Goal: Manage account settings

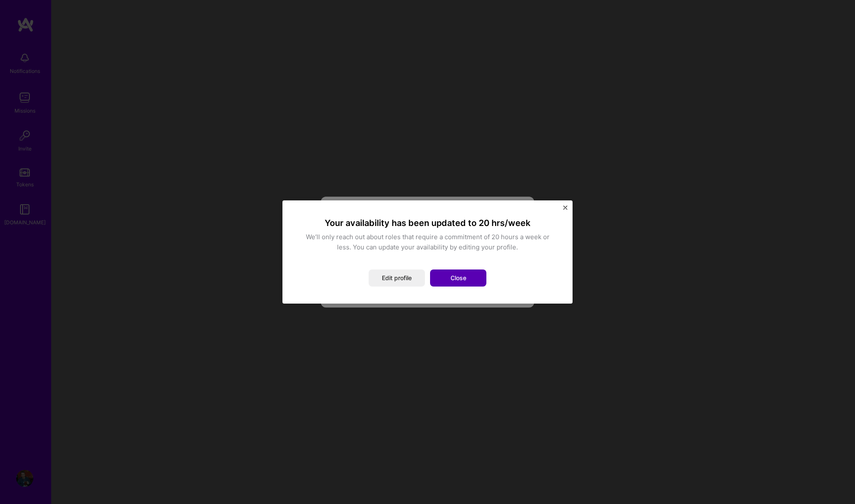
click at [470, 277] on button "Close" at bounding box center [458, 278] width 56 height 17
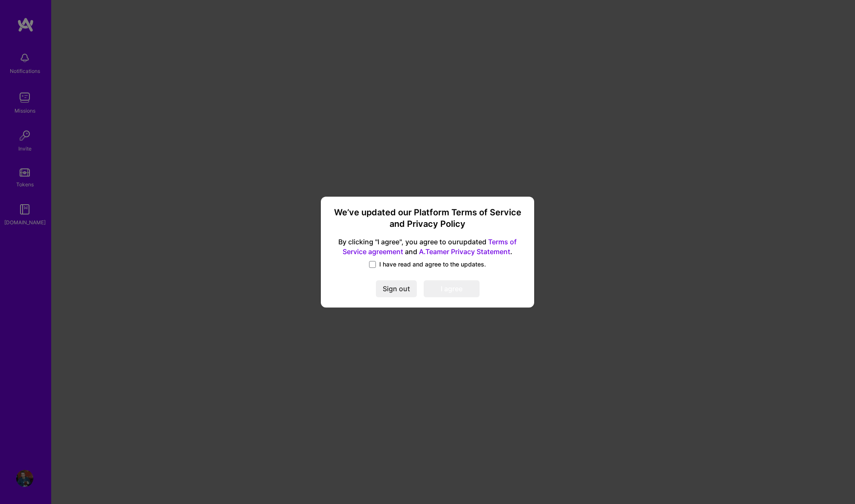
click at [417, 264] on span "I have read and agree to the updates." at bounding box center [432, 264] width 107 height 9
click at [0, 0] on input "I have read and agree to the updates." at bounding box center [0, 0] width 0 height 0
click at [442, 298] on div "We’ve updated our Platform Terms of Service and Privacy Policy By clicking "I a…" at bounding box center [427, 252] width 206 height 105
click at [446, 289] on button "I agree" at bounding box center [452, 288] width 56 height 17
